Goal: Information Seeking & Learning: Learn about a topic

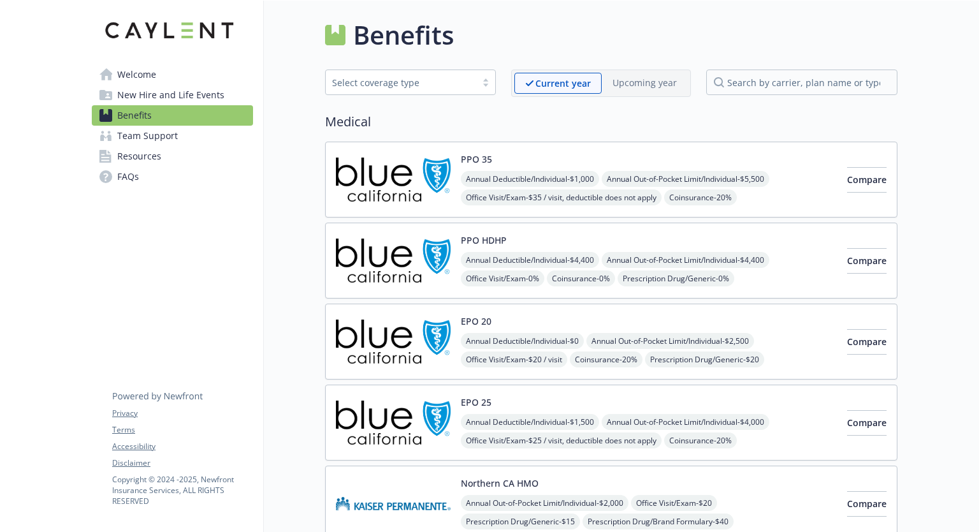
click at [150, 115] on span "Benefits" at bounding box center [134, 115] width 34 height 20
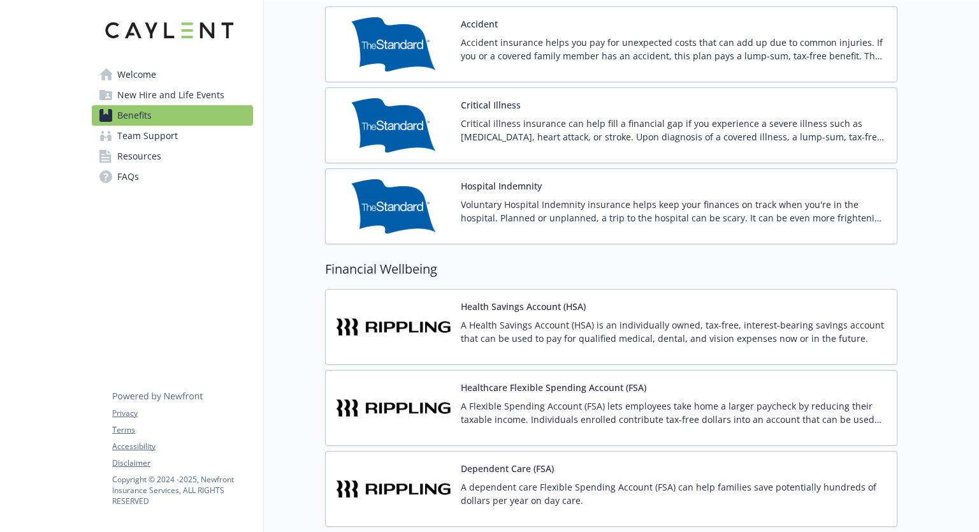
scroll to position [1469, 0]
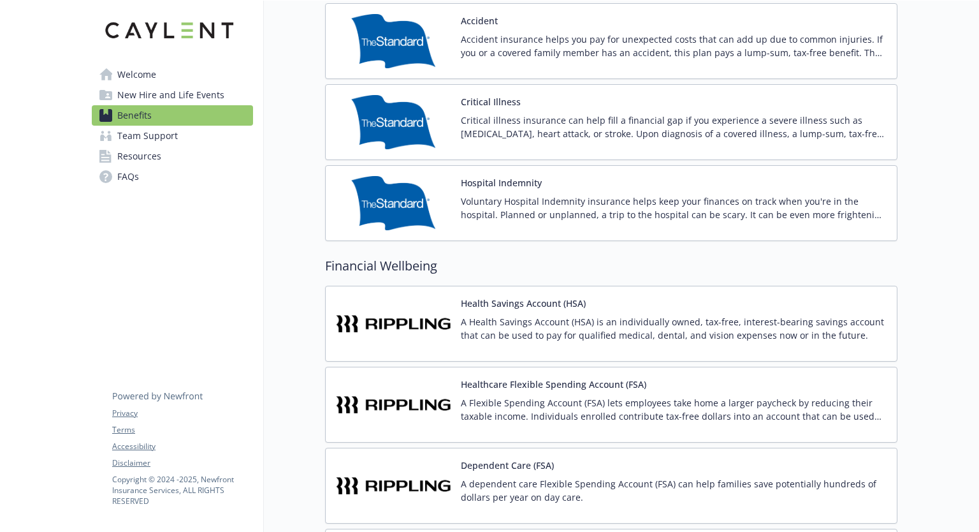
click at [528, 307] on div "Health Savings Account (HSA) A Health Savings Account (HSA) is an individually …" at bounding box center [674, 323] width 426 height 54
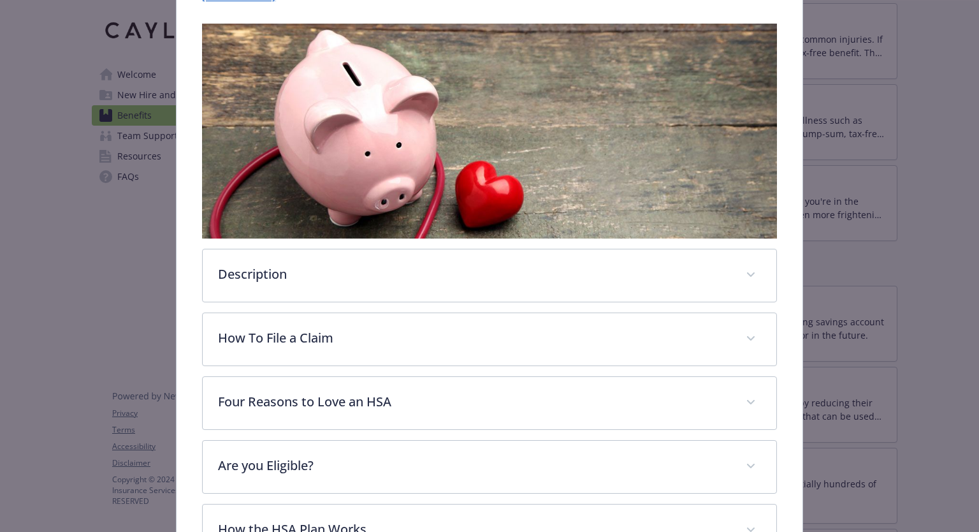
scroll to position [296, 0]
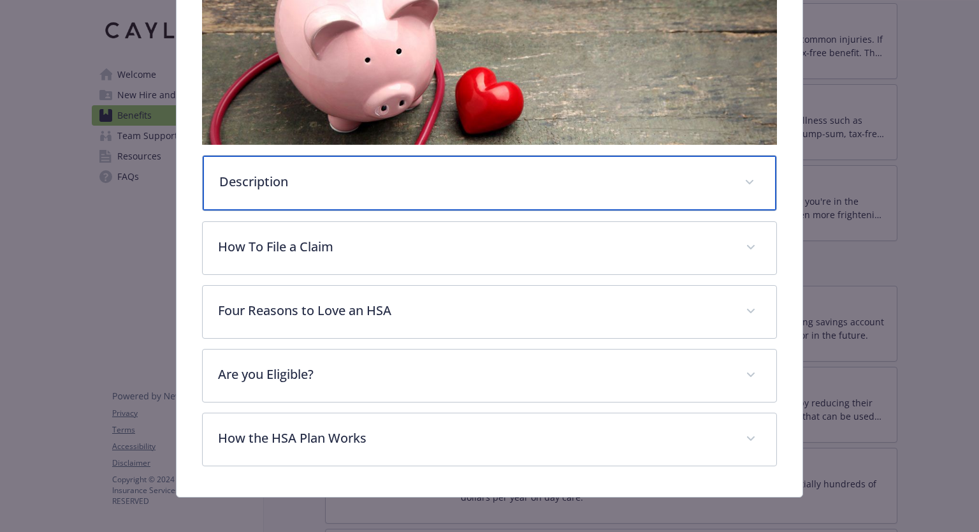
click at [391, 189] on div "Description" at bounding box center [489, 183] width 573 height 55
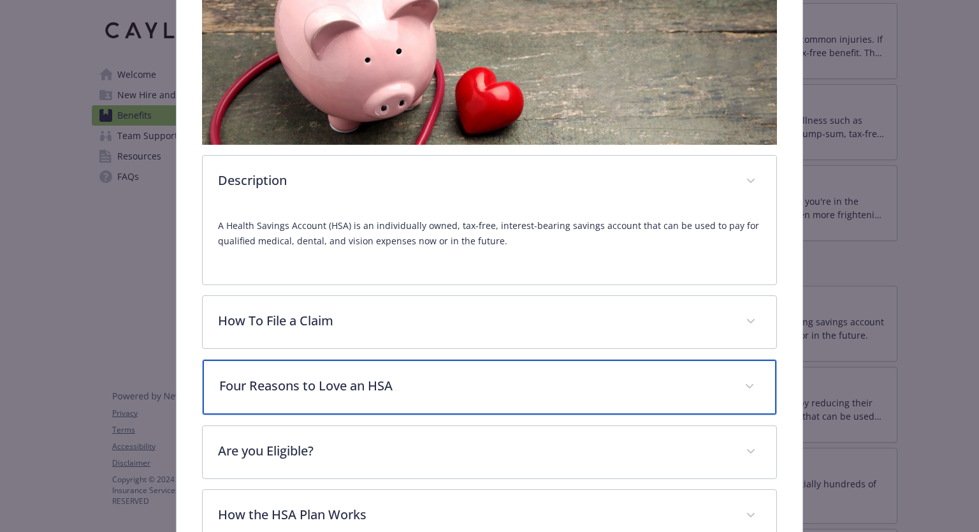
drag, startPoint x: 481, startPoint y: 382, endPoint x: 416, endPoint y: 378, distance: 65.8
click at [416, 378] on p "Four Reasons to Love an HSA" at bounding box center [473, 385] width 509 height 19
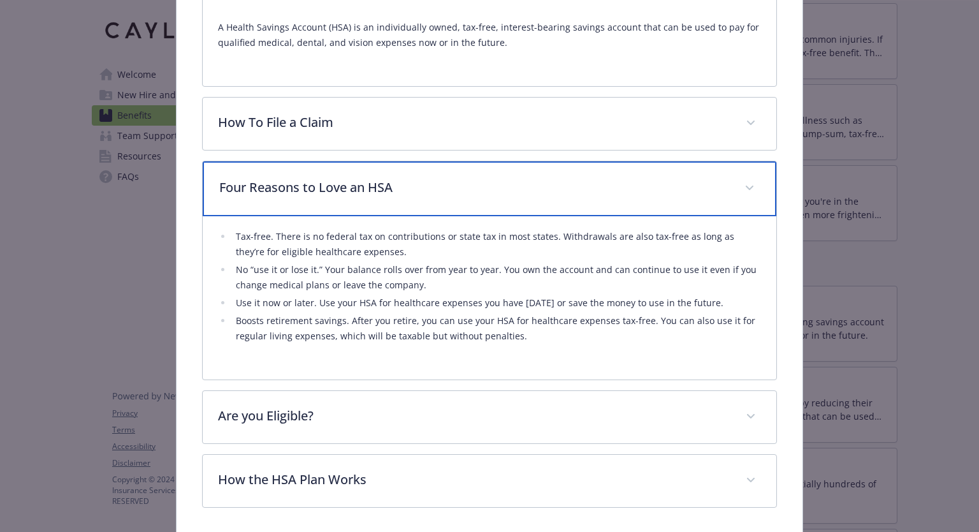
scroll to position [538, 0]
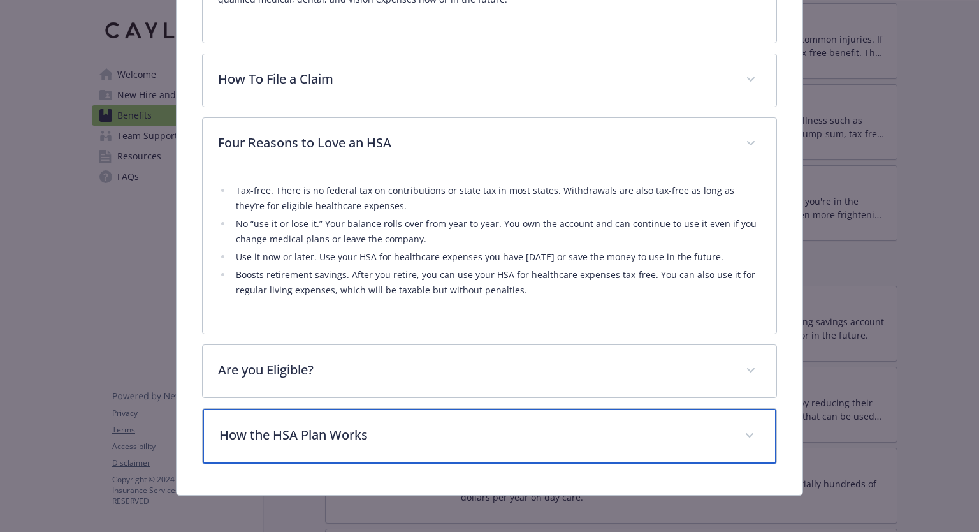
click at [445, 433] on p "How the HSA Plan Works" at bounding box center [473, 434] width 509 height 19
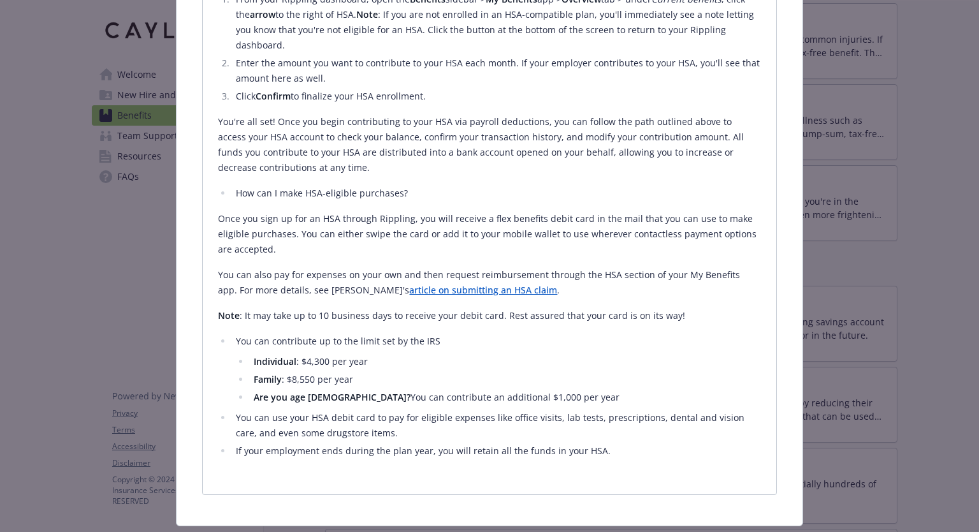
scroll to position [1078, 0]
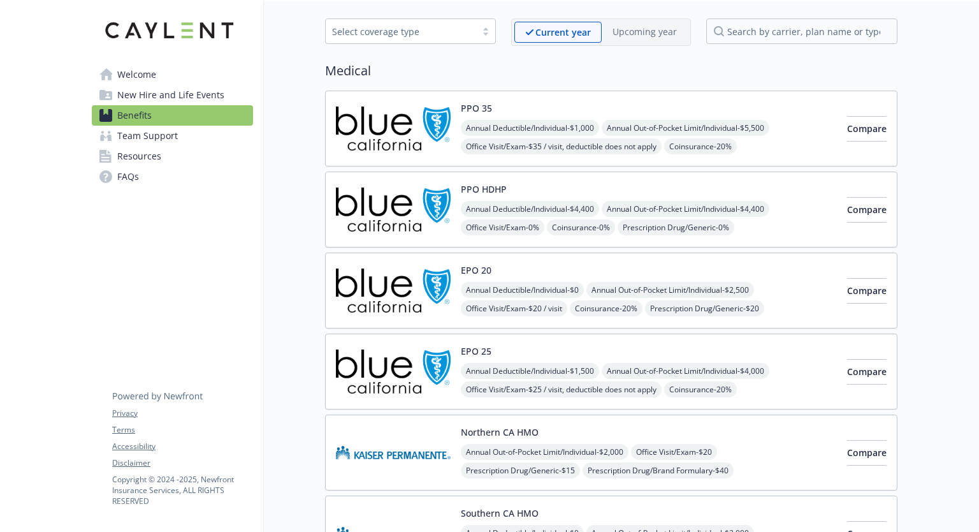
scroll to position [54, 0]
